Goal: Task Accomplishment & Management: Use online tool/utility

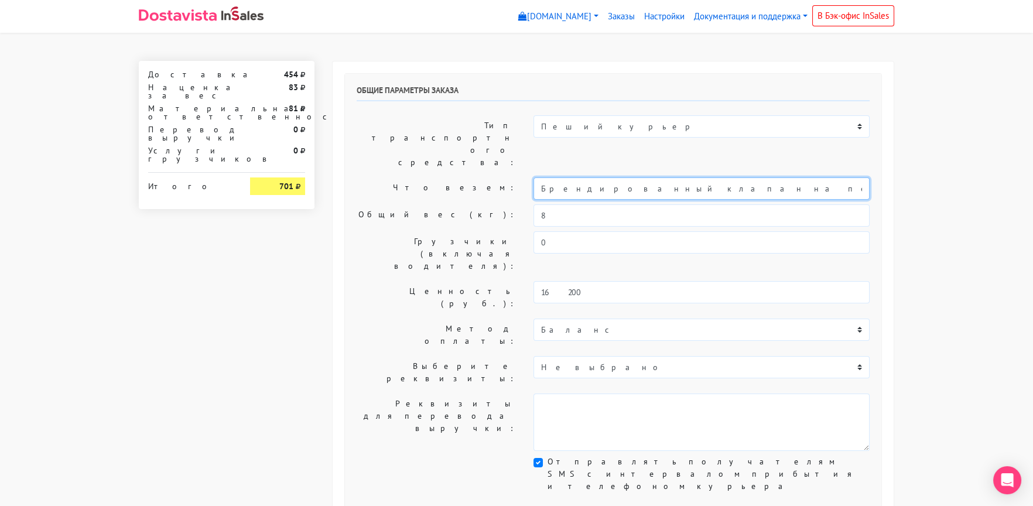
drag, startPoint x: 649, startPoint y: 153, endPoint x: 446, endPoint y: 155, distance: 202.7
click at [446, 177] on div "Что везем: Брендированный клапан на печенье" at bounding box center [613, 188] width 531 height 22
click at [446, 177] on label "Что везем:" at bounding box center [436, 188] width 177 height 22
drag, startPoint x: 647, startPoint y: 152, endPoint x: 436, endPoint y: 155, distance: 210.9
click at [436, 177] on div "Что везем: Брендированный клапан на печенье" at bounding box center [613, 188] width 531 height 22
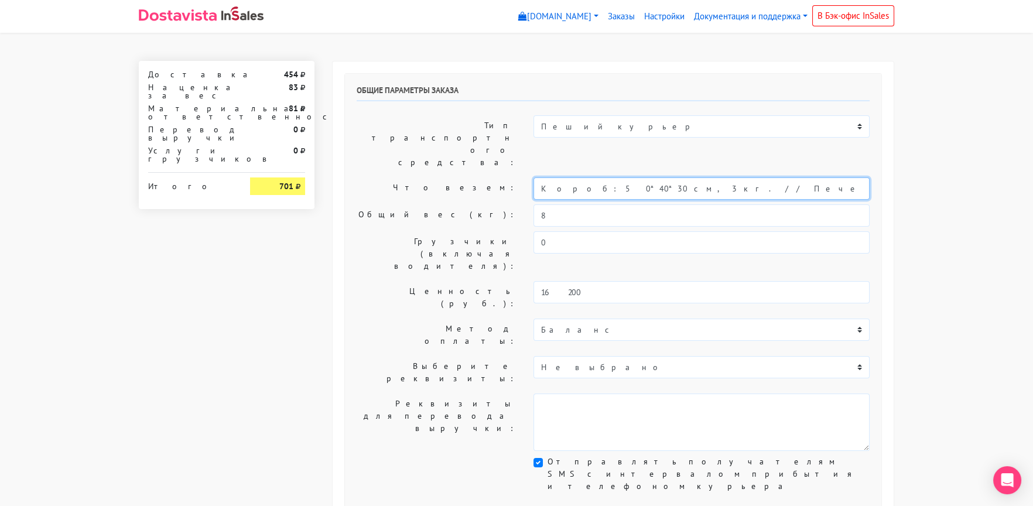
type input "Короб: 50*40*30 см, 3 кг. // Печенье"
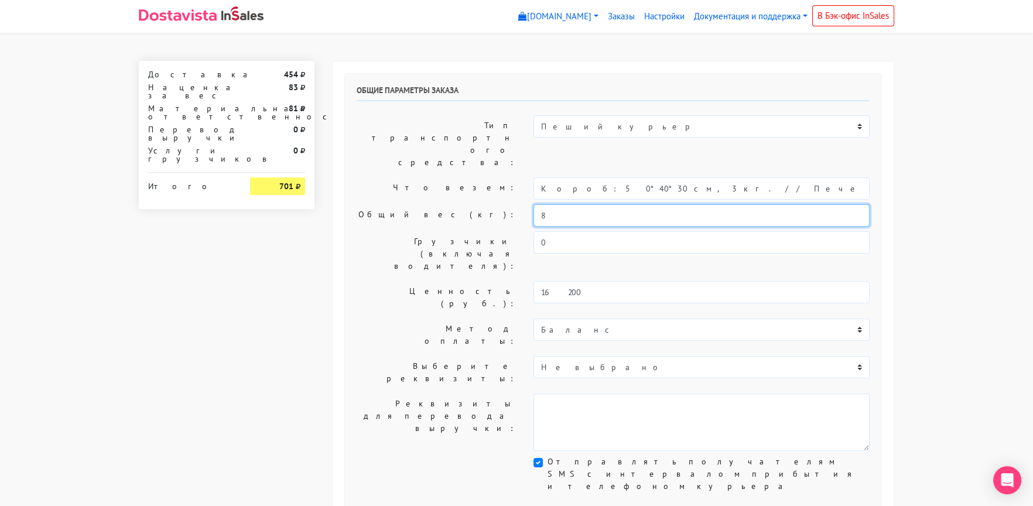
click at [482, 204] on div "Общий вес (кг): 8" at bounding box center [613, 215] width 531 height 22
click at [377, 204] on label "Общий вес (кг):" at bounding box center [436, 215] width 177 height 22
drag, startPoint x: 552, startPoint y: 177, endPoint x: 483, endPoint y: 180, distance: 69.2
click at [484, 204] on div "Общий вес (кг): 3" at bounding box center [613, 215] width 531 height 22
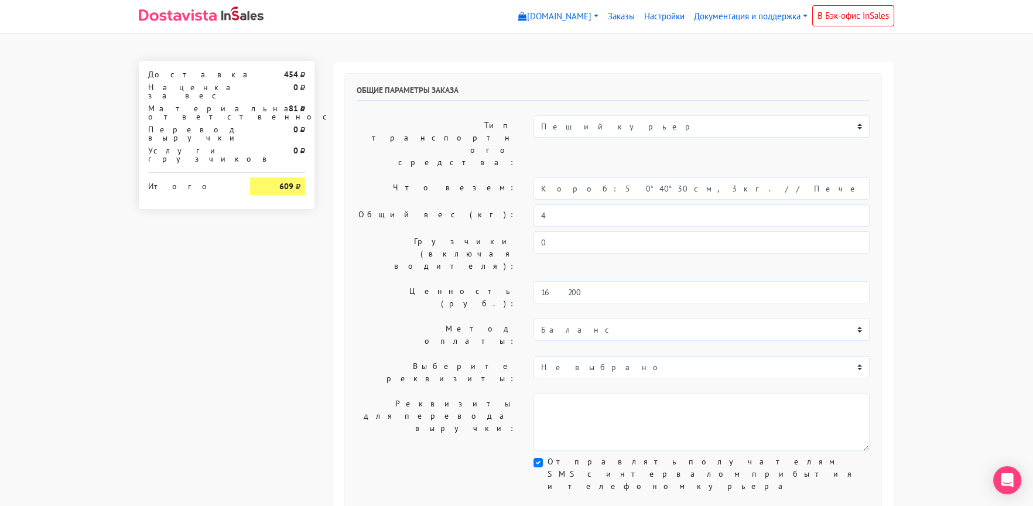
click at [425, 177] on label "Что везем:" at bounding box center [436, 188] width 177 height 22
drag, startPoint x: 521, startPoint y: 181, endPoint x: 447, endPoint y: 180, distance: 74.4
click at [447, 204] on div "Общий вес (кг): 4" at bounding box center [613, 215] width 531 height 22
type input "3"
click at [447, 204] on label "Общий вес (кг):" at bounding box center [436, 215] width 177 height 22
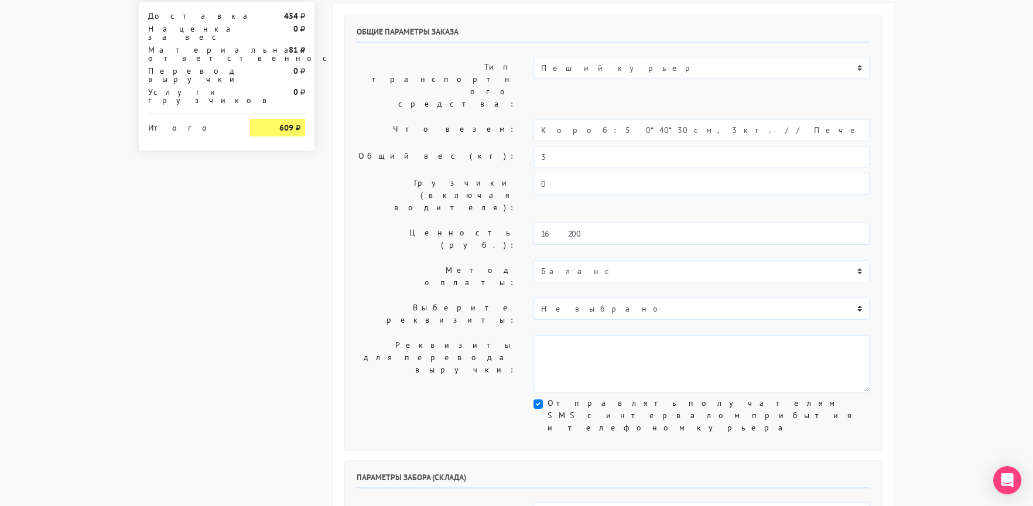
scroll to position [234, 0]
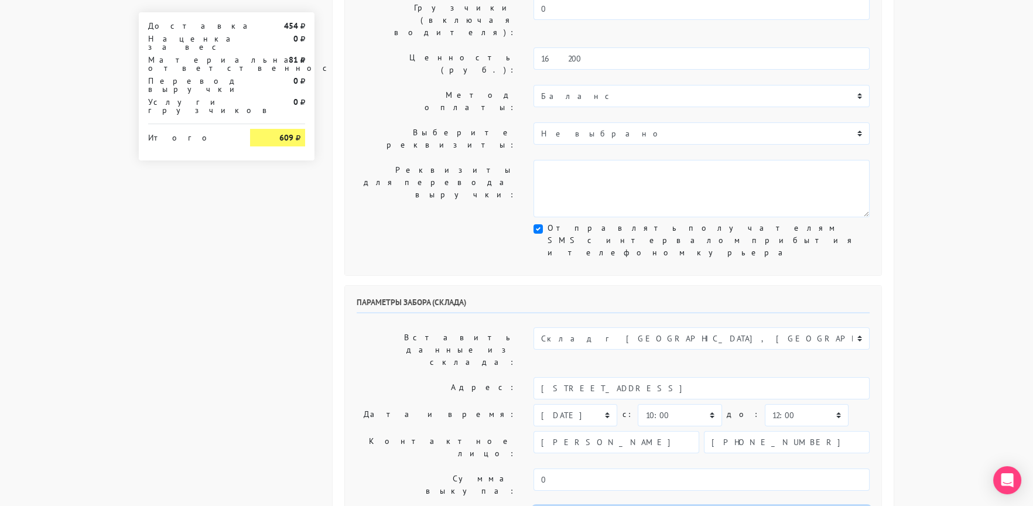
drag, startPoint x: 607, startPoint y: 358, endPoint x: 722, endPoint y: 356, distance: 114.8
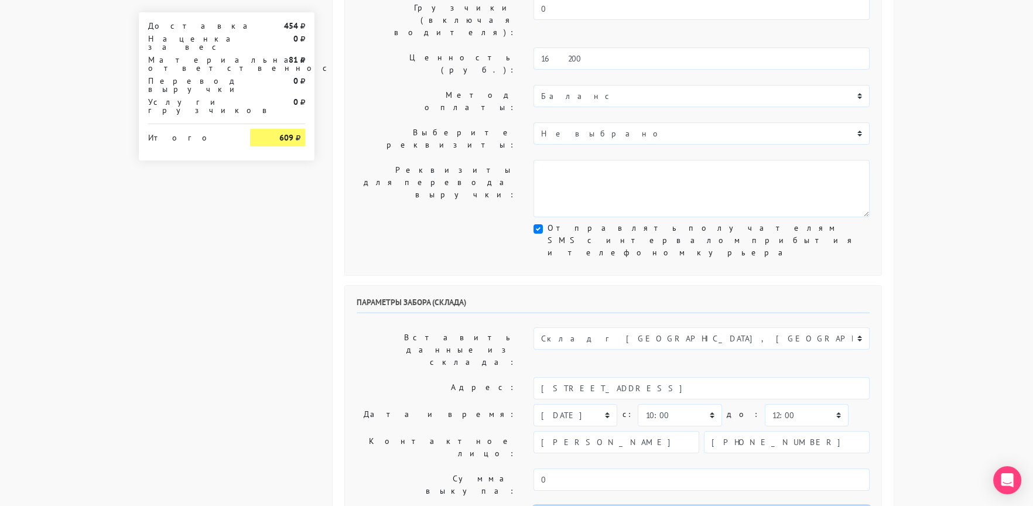
scroll to position [61, 0]
type textarea "Заказ 30298. Доставка получателю ПОСЛЕ 16:00. Как пройти: по [GEOGRAPHIC_DATA] …"
click at [379, 469] on label "Сумма выкупа:" at bounding box center [436, 485] width 177 height 33
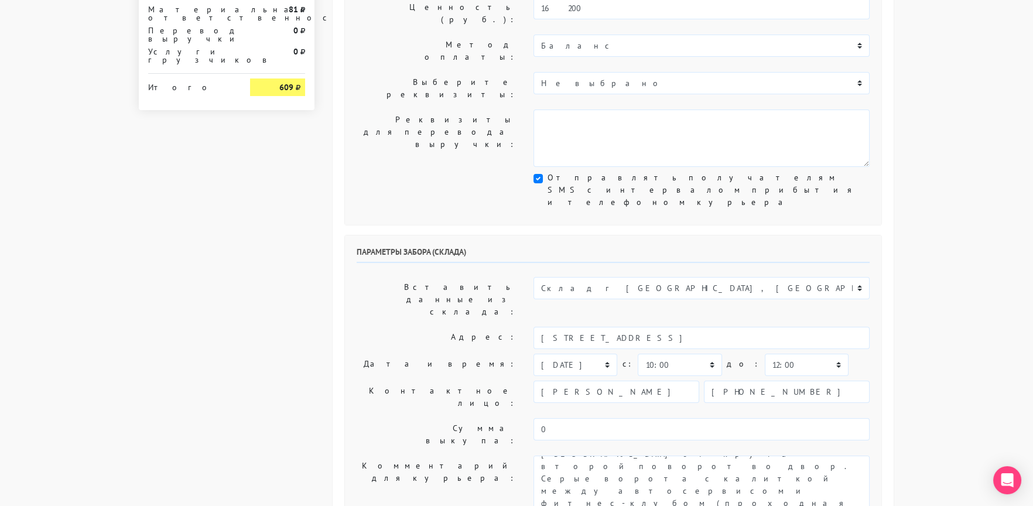
scroll to position [527, 0]
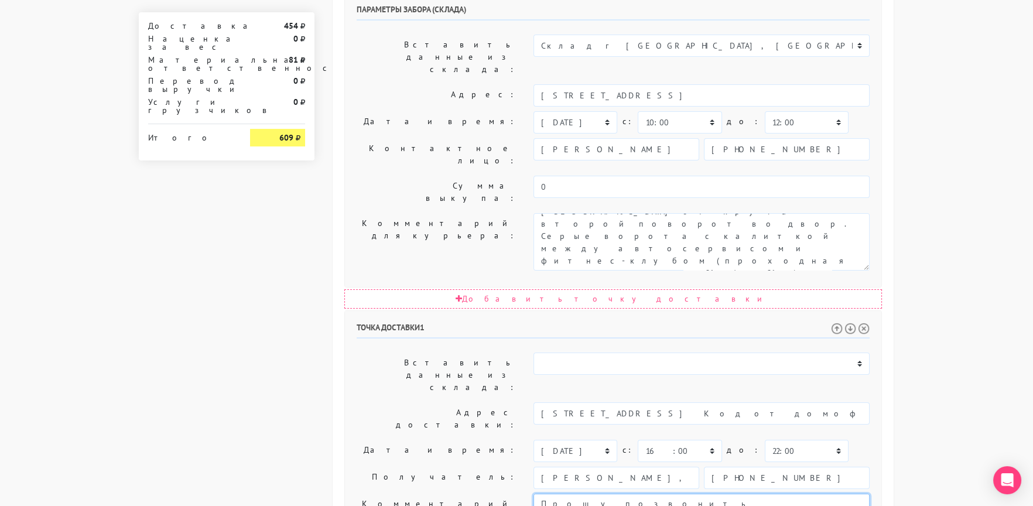
drag, startPoint x: 708, startPoint y: 311, endPoint x: 737, endPoint y: 345, distance: 44.9
paste textarea "ставка получателю ПОСЛЕ 16:00."
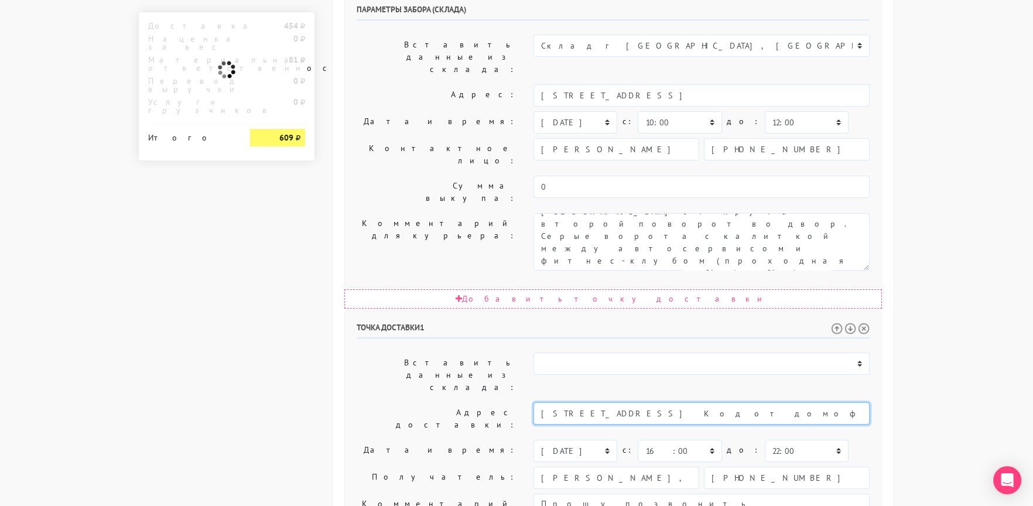
click at [747, 402] on input "[STREET_ADDRESS] Код от домофона в112в0807в" at bounding box center [702, 413] width 336 height 22
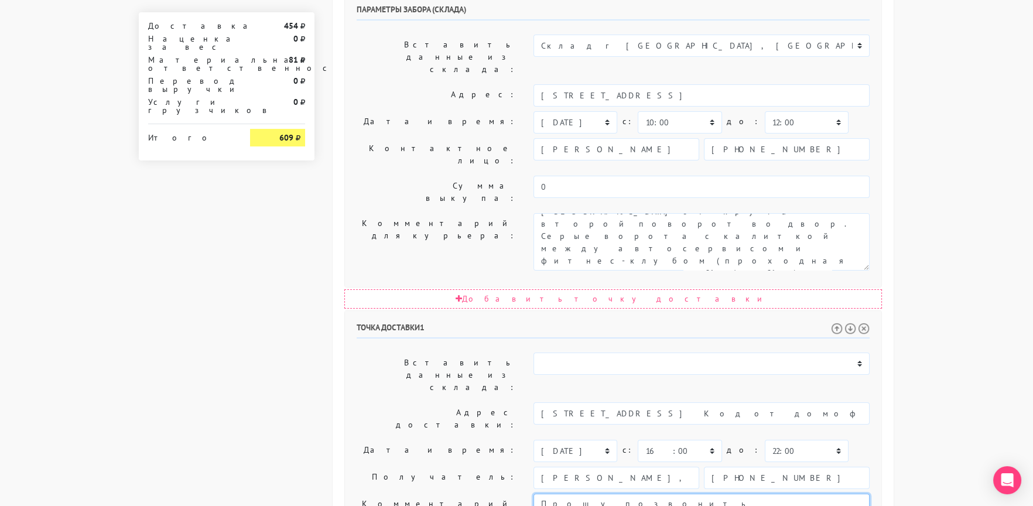
paste textarea "[STREET_ADDRESS] Код от домофона в112в0807в"
type textarea "Прошу позвонить получателю перед выездом. Доставка получателю ПОСЛЕ 16:00. [STR…"
drag, startPoint x: 572, startPoint y: 288, endPoint x: 749, endPoint y: 291, distance: 176.9
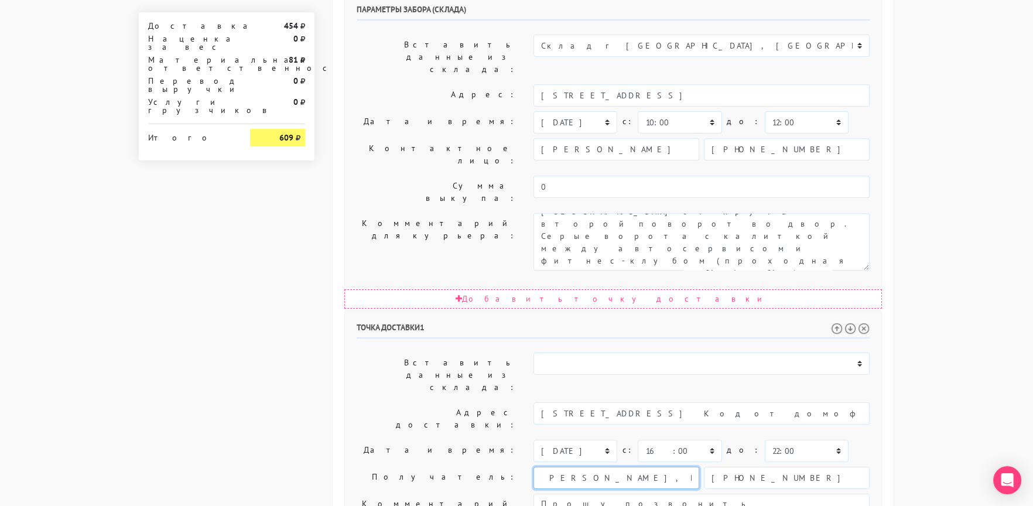
click at [749, 467] on div "[PERSON_NAME], ИП [PERSON_NAME] [PHONE_NUMBER]" at bounding box center [702, 478] width 336 height 22
type input "[PERSON_NAME]"
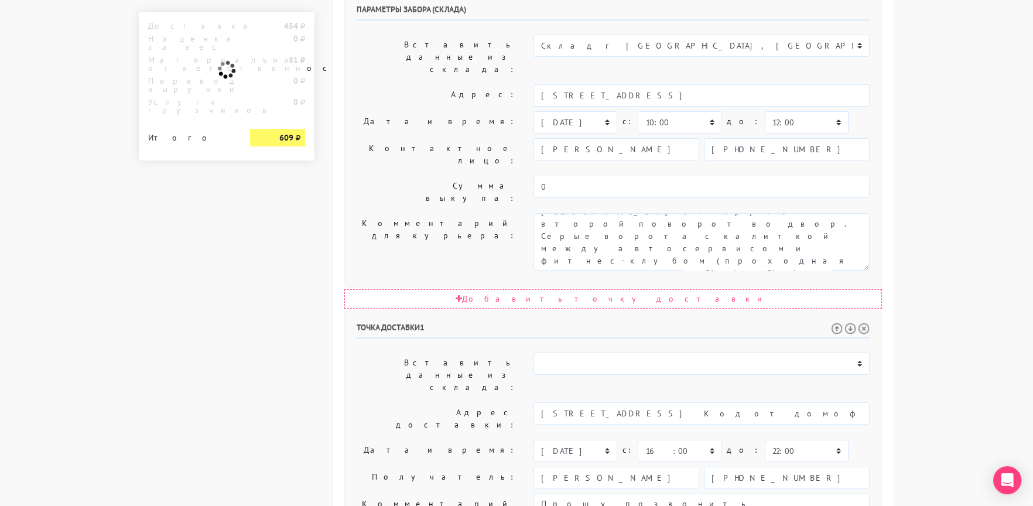
click at [394, 467] on label "Получатель:" at bounding box center [436, 478] width 177 height 22
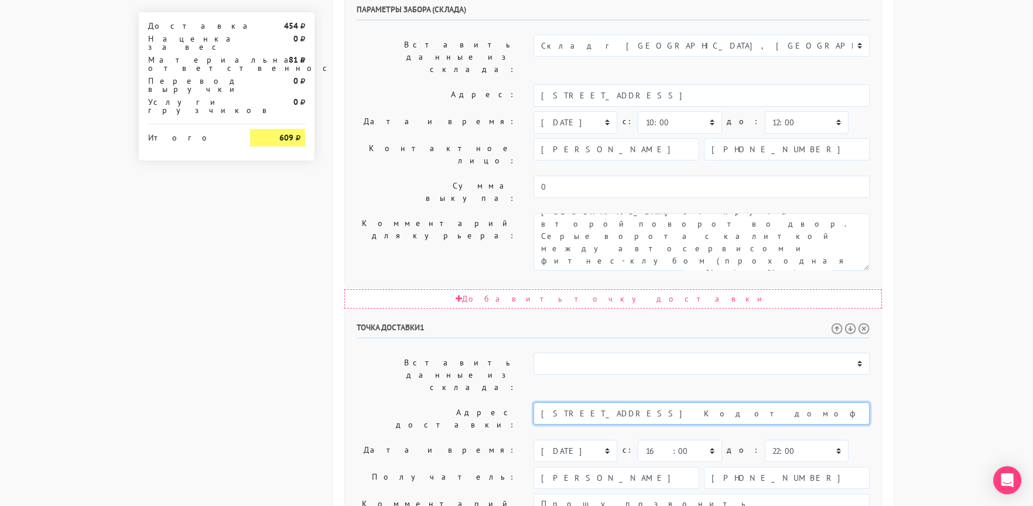
drag, startPoint x: 660, startPoint y: 234, endPoint x: 915, endPoint y: 246, distance: 255.6
click at [915, 244] on body "[DOMAIN_NAME] [DOMAIN_NAME] Выйти Заказы Настройки 0" at bounding box center [516, 128] width 1033 height 1311
click at [690, 425] on li "[STREET_ADDRESS]" at bounding box center [701, 433] width 335 height 16
type input "[STREET_ADDRESS]"
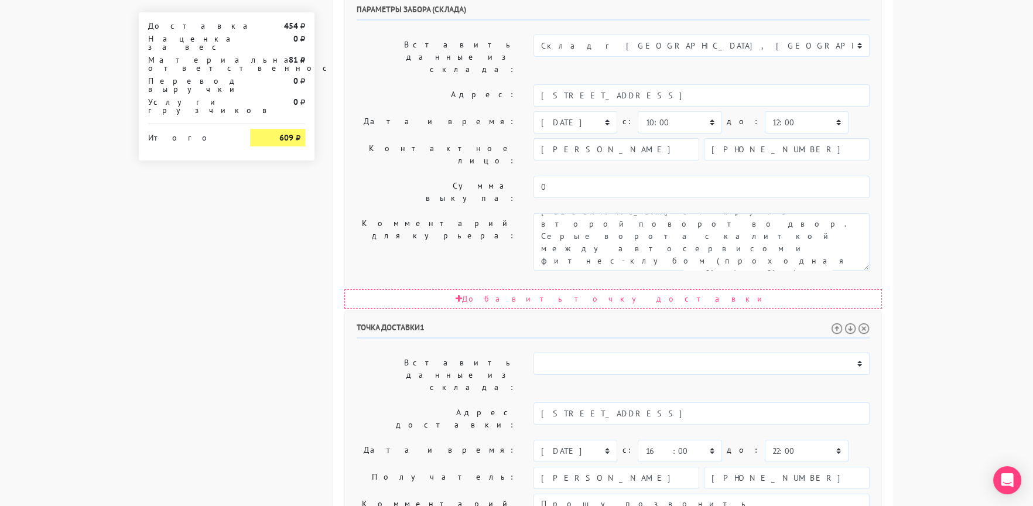
click at [395, 440] on label "Дата и время:" at bounding box center [436, 451] width 177 height 22
click at [775, 440] on select "00:00 00:30 01:00 01:30 02:00 02:30 03:00 03:30 04:00 04:30 05:00 05:30 06:00 0…" at bounding box center [807, 451] width 84 height 22
click at [765, 440] on select "00:00 00:30 01:00 01:30 02:00 02:30 03:00 03:30 04:00 04:30 05:00 05:30 06:00 0…" at bounding box center [807, 451] width 84 height 22
click at [777, 440] on select "00:00 00:30 01:00 01:30 02:00 02:30 03:00 03:30 04:00 04:30 05:00 05:30 06:00 0…" at bounding box center [807, 451] width 84 height 22
select select "21:30"
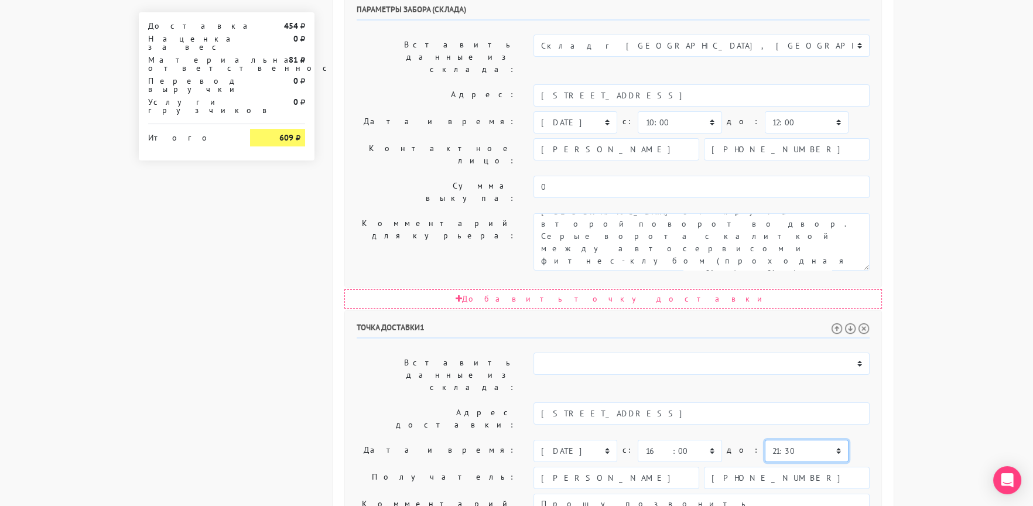
click at [765, 440] on select "00:00 00:30 01:00 01:30 02:00 02:30 03:00 03:30 04:00 04:30 05:00 05:30 06:00 0…" at bounding box center [807, 451] width 84 height 22
click at [391, 440] on label "Дата и время:" at bounding box center [436, 451] width 177 height 22
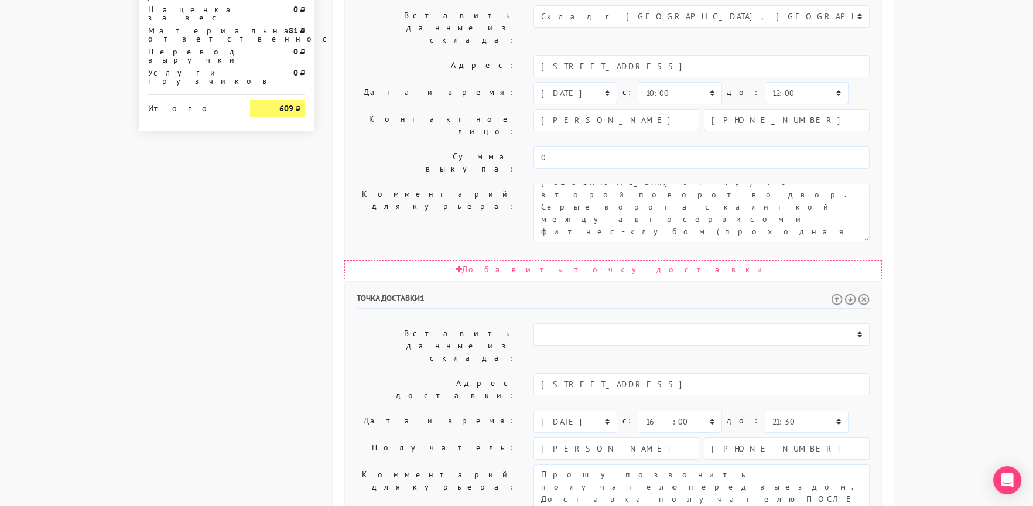
scroll to position [572, 0]
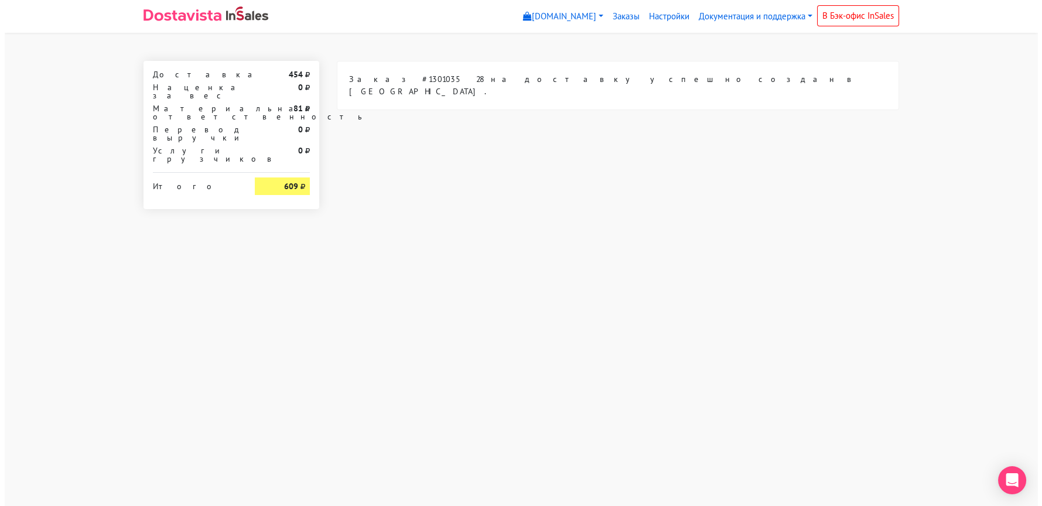
scroll to position [0, 0]
